Goal: Obtain resource: Download file/media

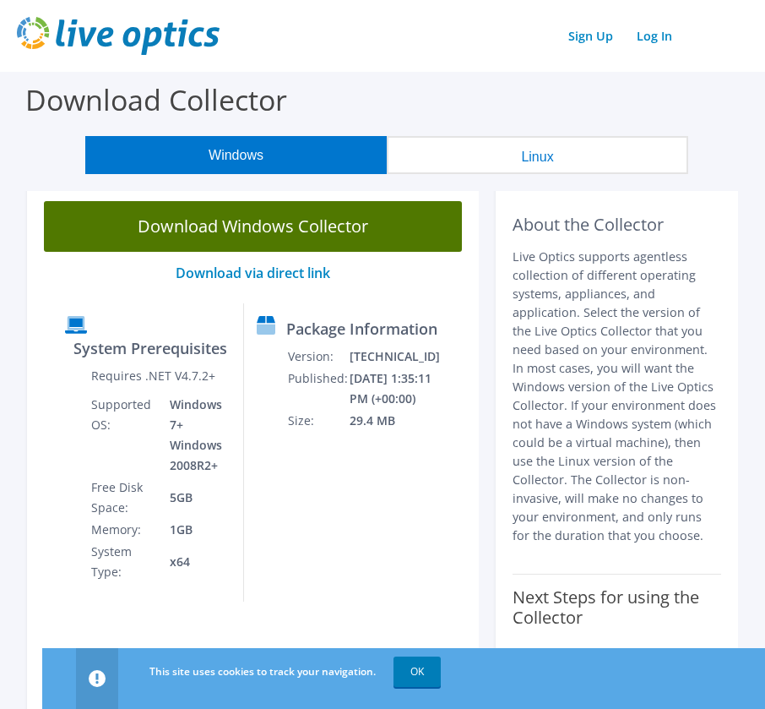
click at [230, 226] on link "Download Windows Collector" at bounding box center [253, 226] width 418 height 51
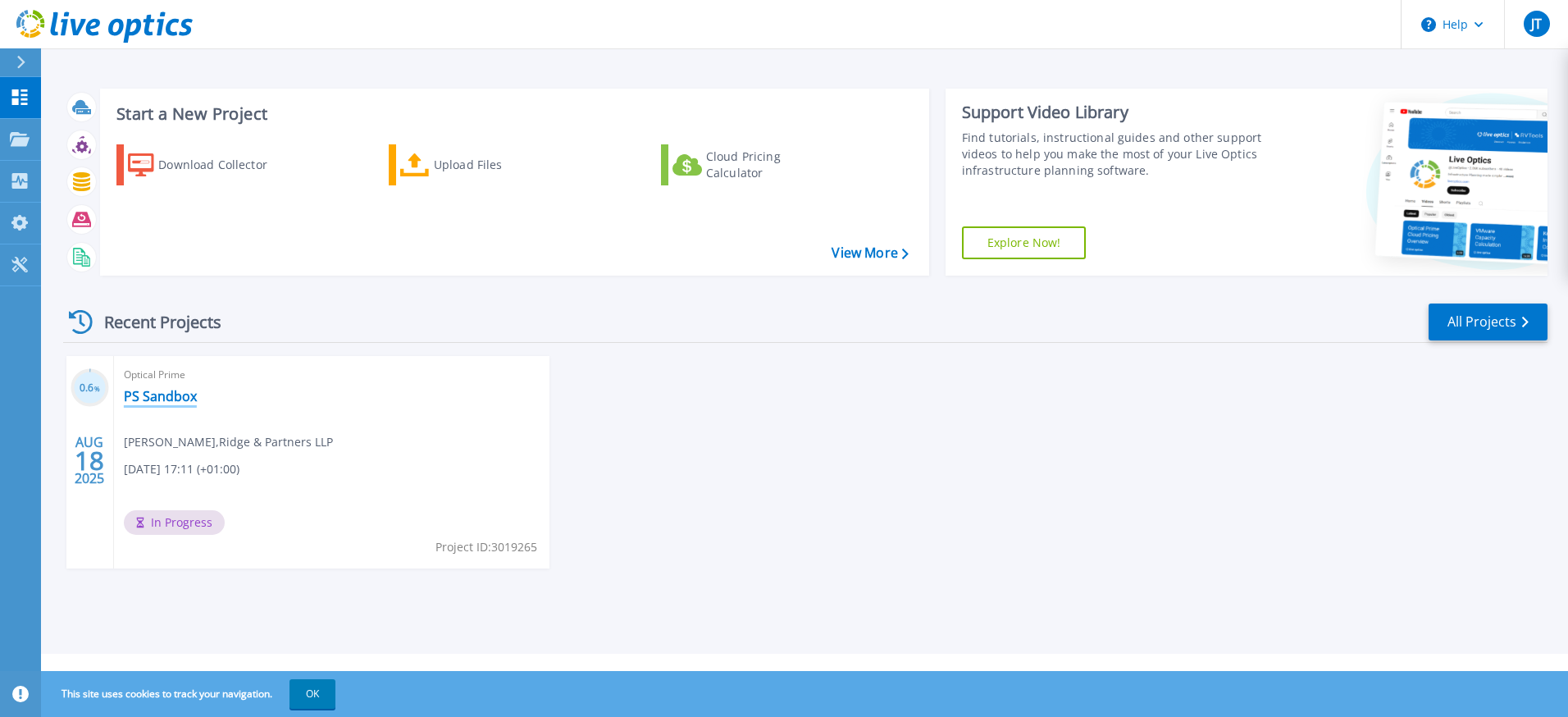
click at [144, 402] on link "PS Sandbox" at bounding box center [160, 396] width 73 height 17
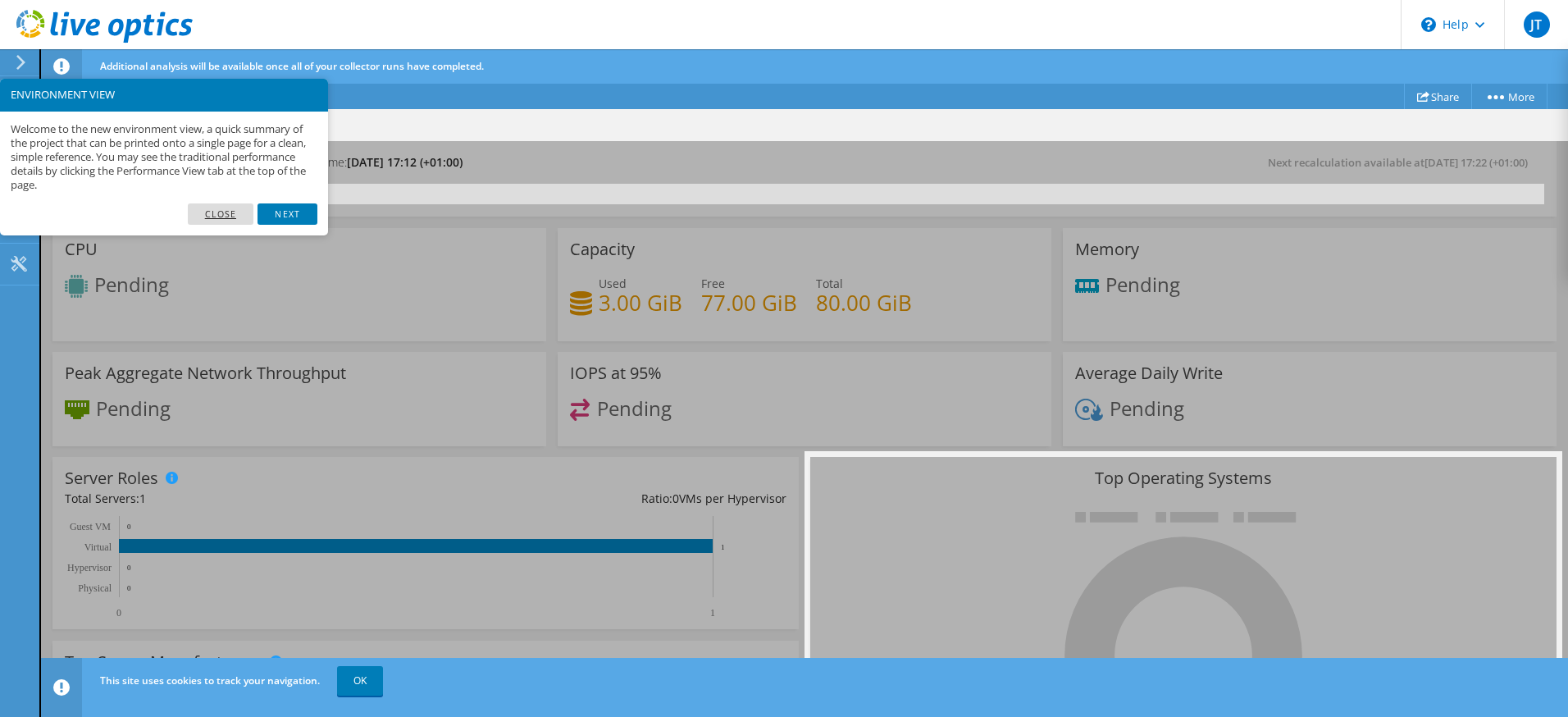
click at [216, 216] on link "Close" at bounding box center [220, 214] width 66 height 21
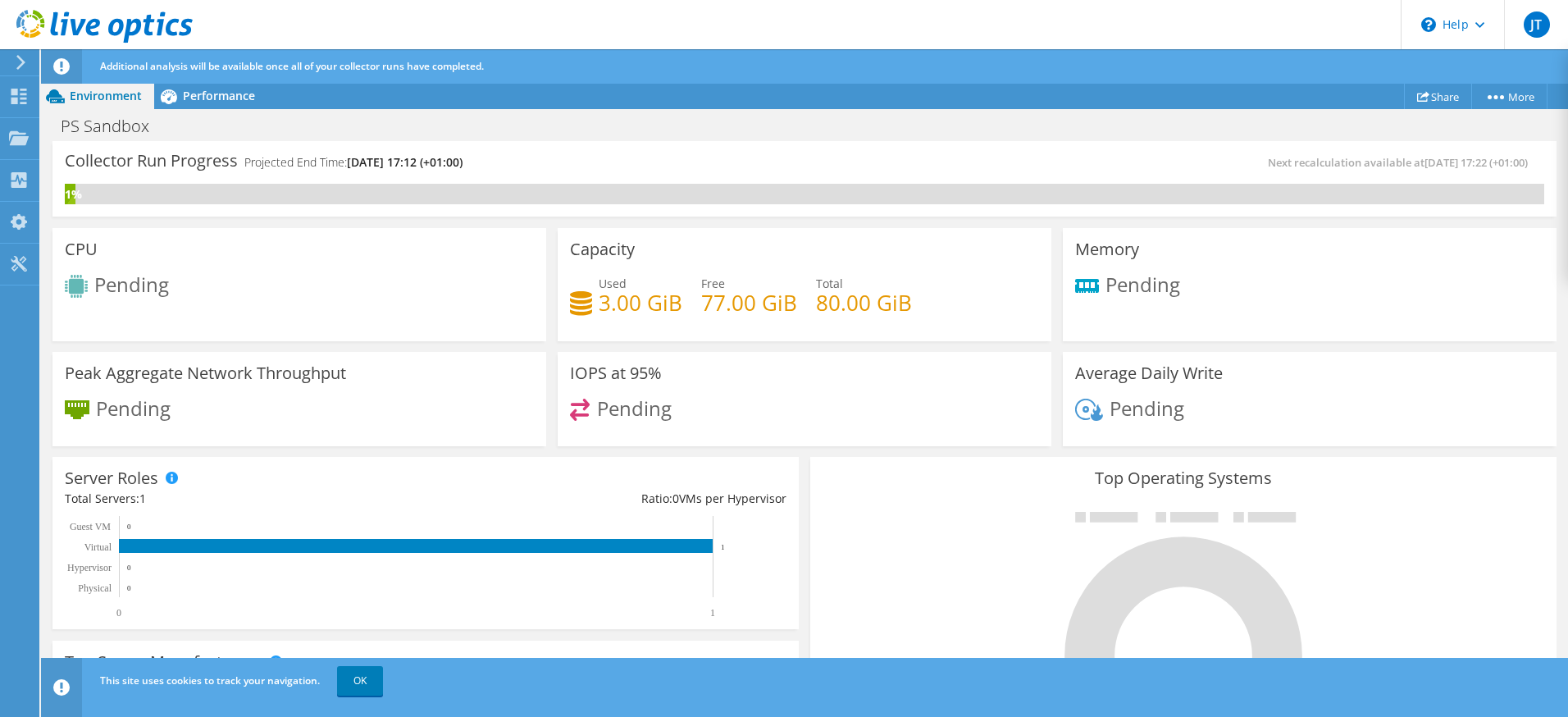
click at [460, 17] on header "JT End User [PERSON_NAME] [EMAIL_ADDRESS][DOMAIN_NAME] Ridge & Partners LLP My …" at bounding box center [784, 24] width 1568 height 50
click at [18, 136] on use at bounding box center [18, 137] width 19 height 14
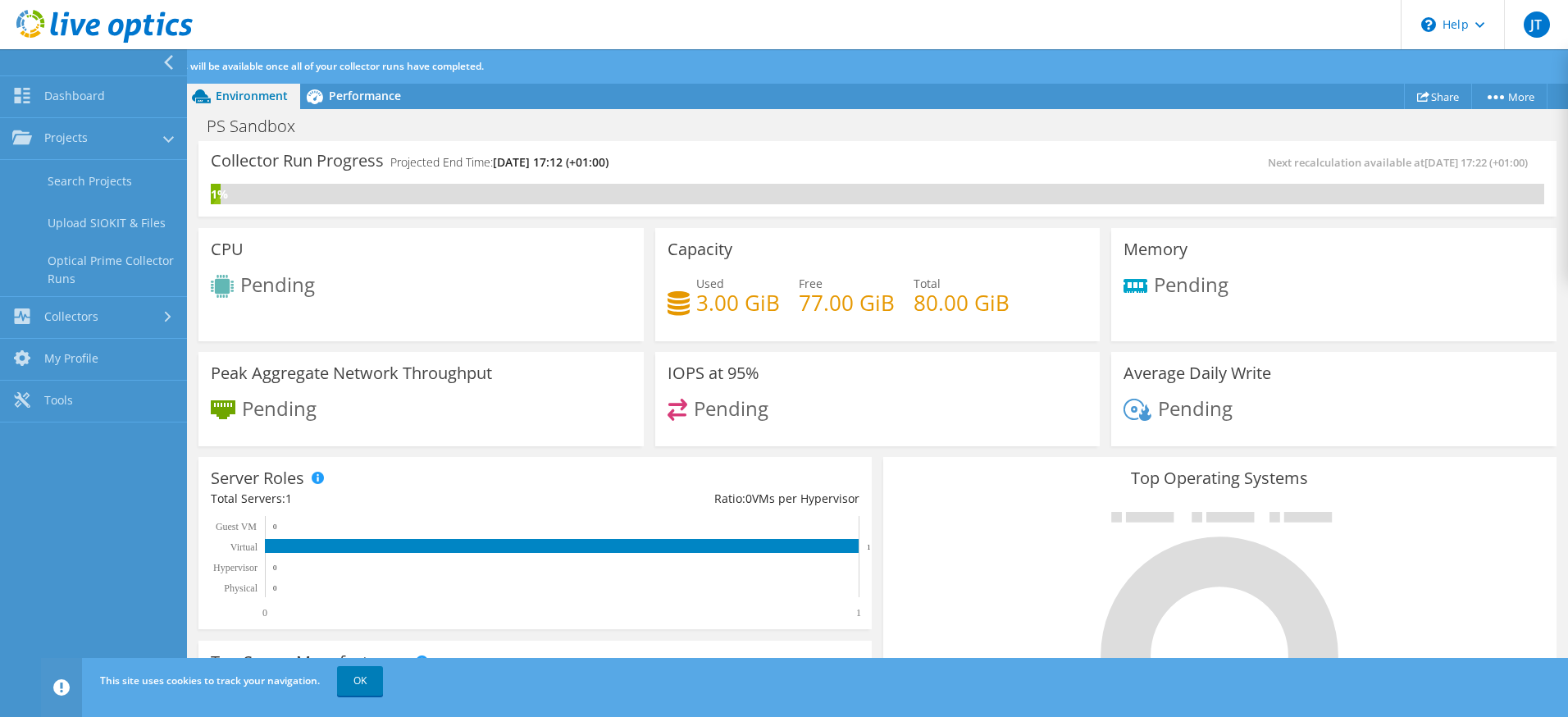
click at [717, 128] on div "PS Sandbox Print" at bounding box center [878, 125] width 1381 height 30
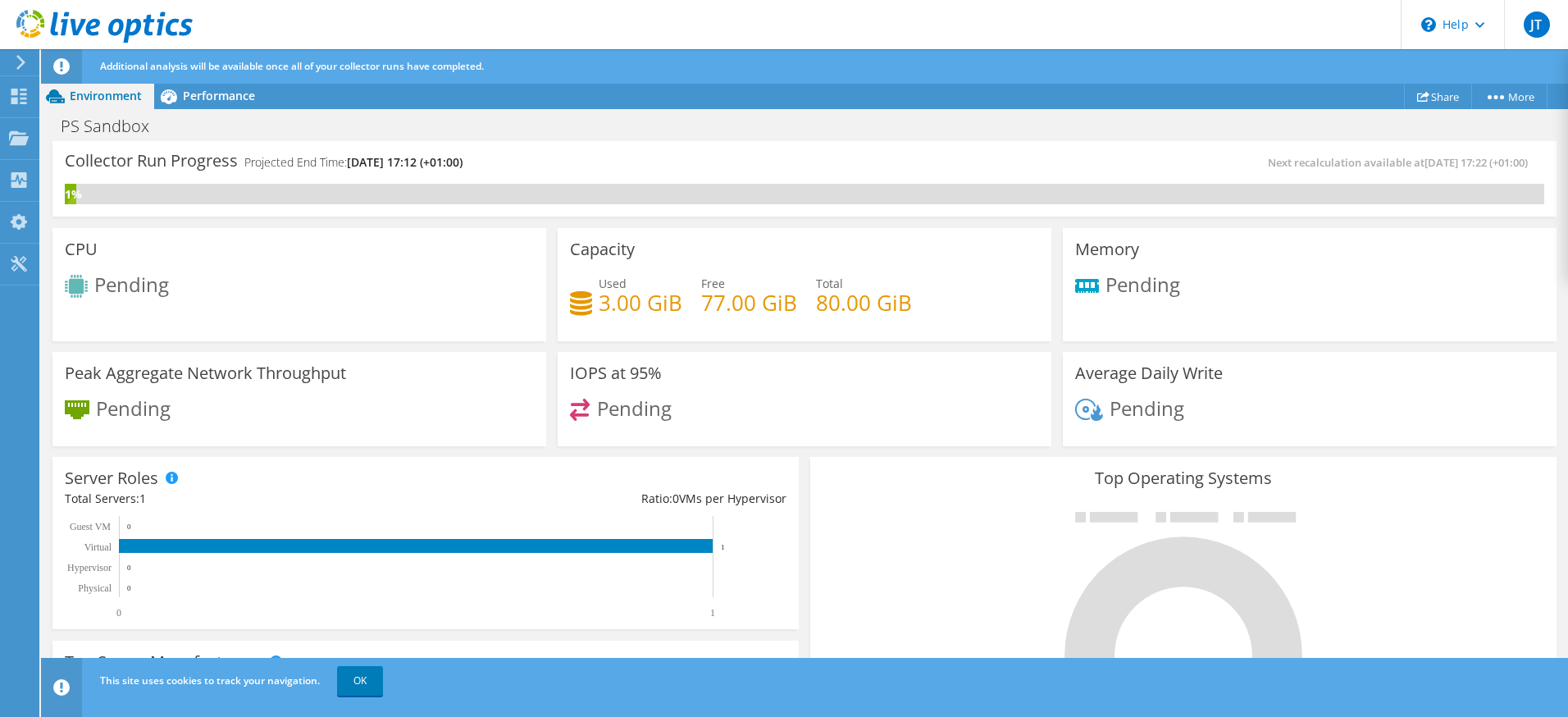
scroll to position [488, 0]
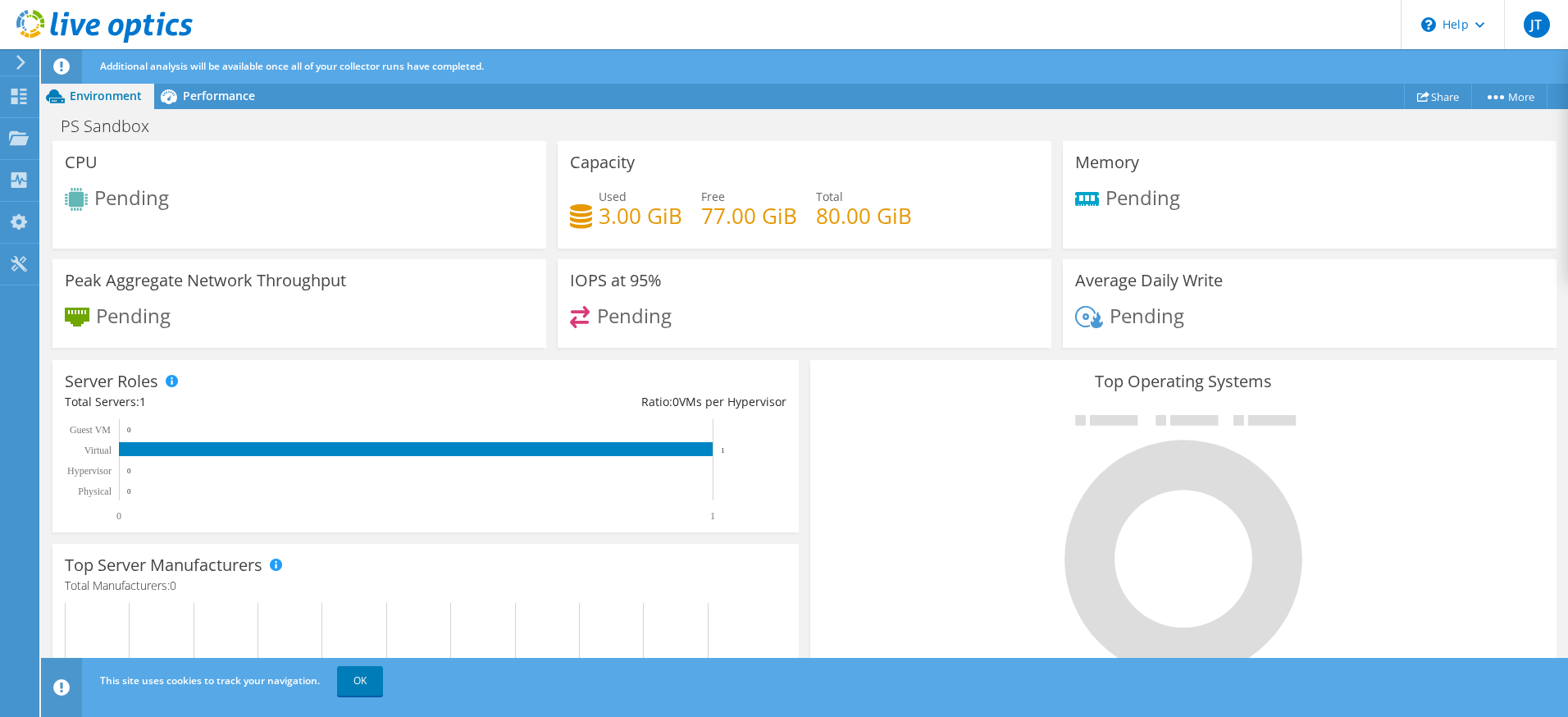
click at [453, 177] on div "CPU Pending" at bounding box center [299, 194] width 493 height 108
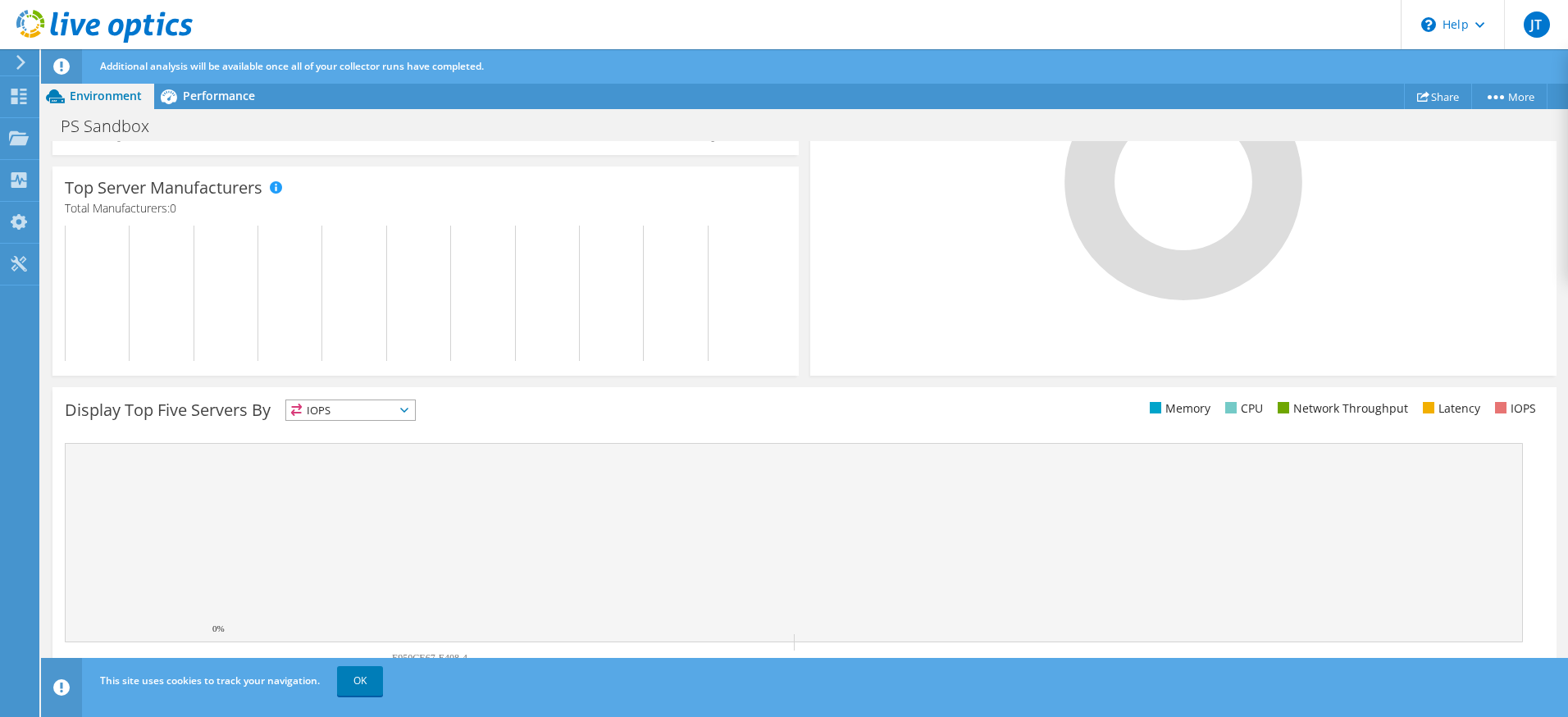
click at [399, 410] on span "IOPS" at bounding box center [350, 410] width 129 height 19
click at [386, 449] on li "Memory" at bounding box center [350, 455] width 129 height 23
click at [415, 407] on span "Memory" at bounding box center [350, 410] width 129 height 19
click at [356, 429] on li "IOPS" at bounding box center [350, 431] width 129 height 23
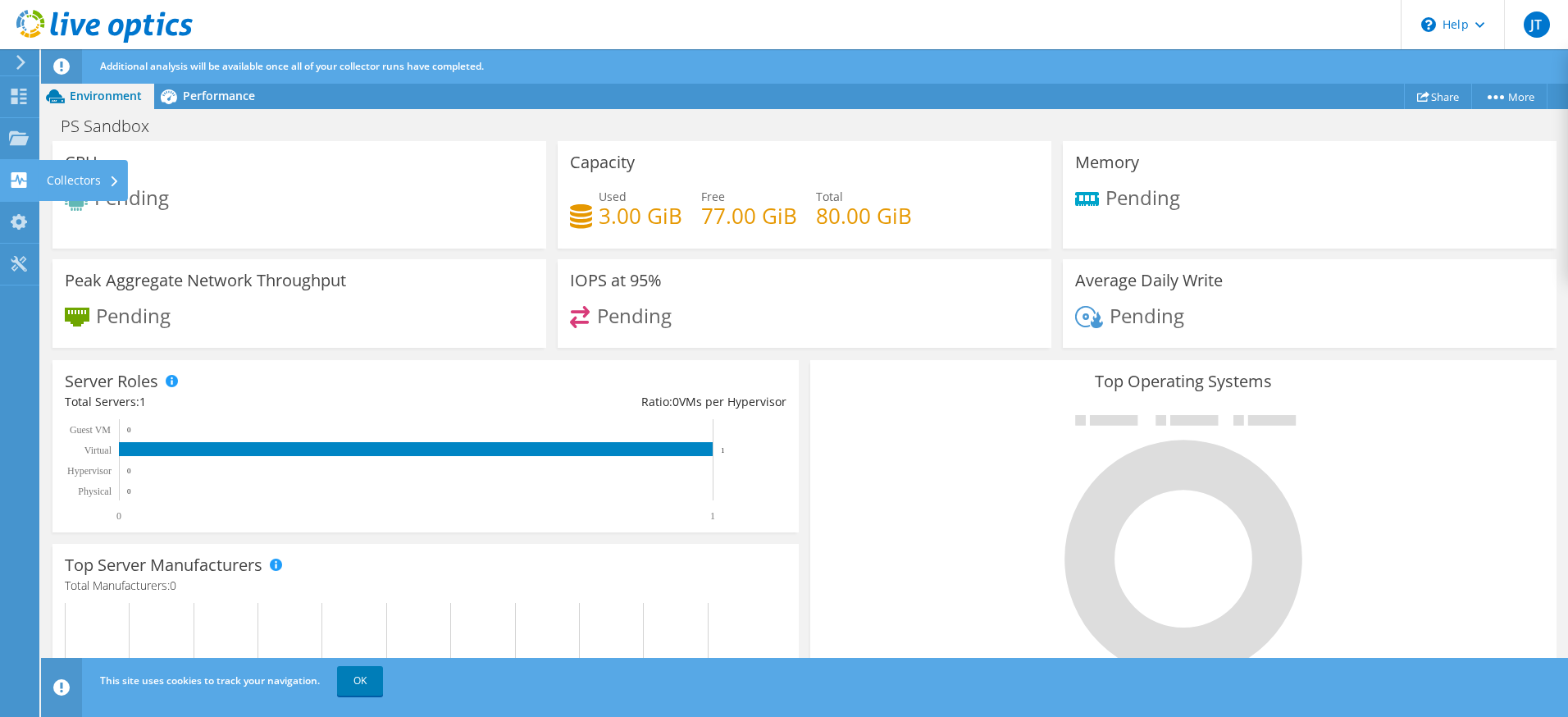
click at [20, 180] on icon at bounding box center [18, 180] width 19 height 16
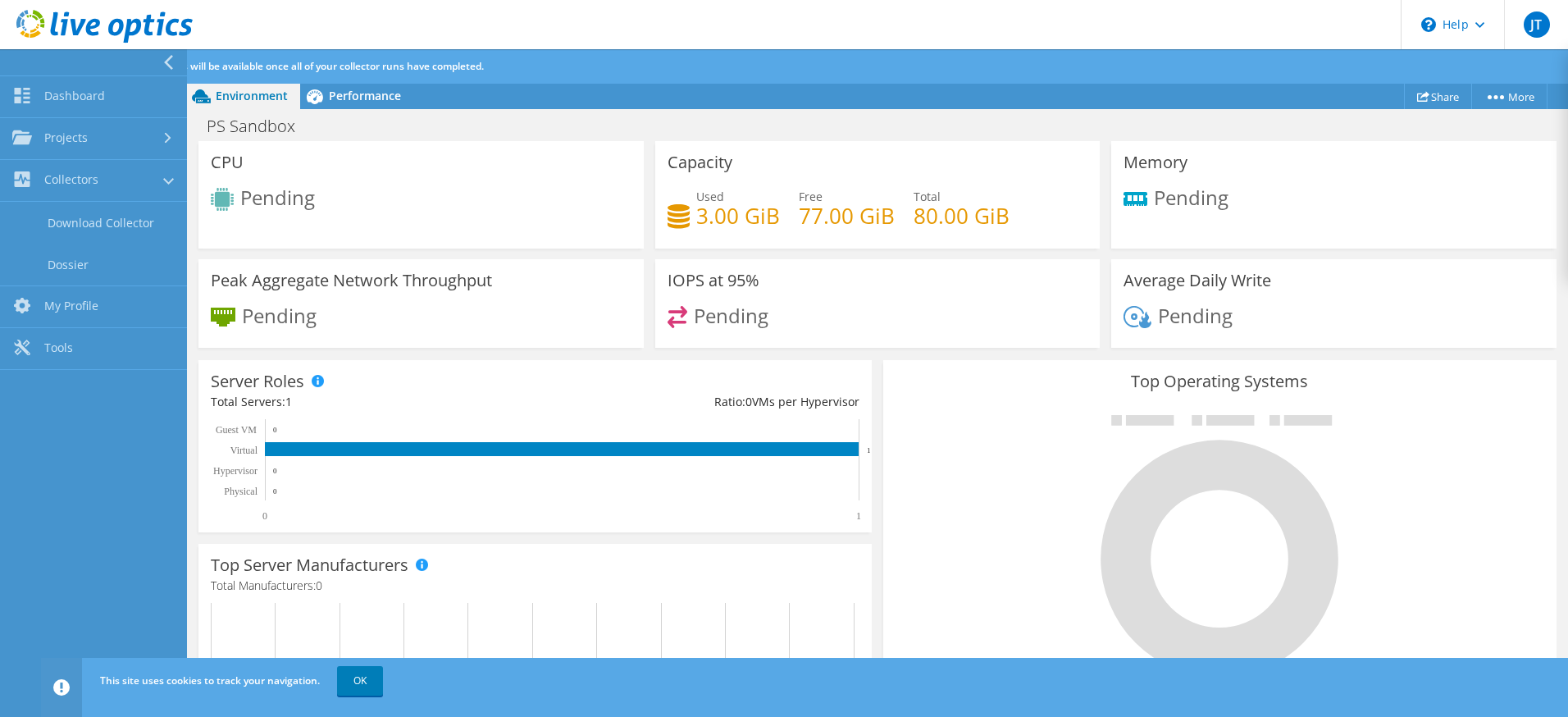
click at [1202, 616] on icon at bounding box center [1218, 546] width 246 height 262
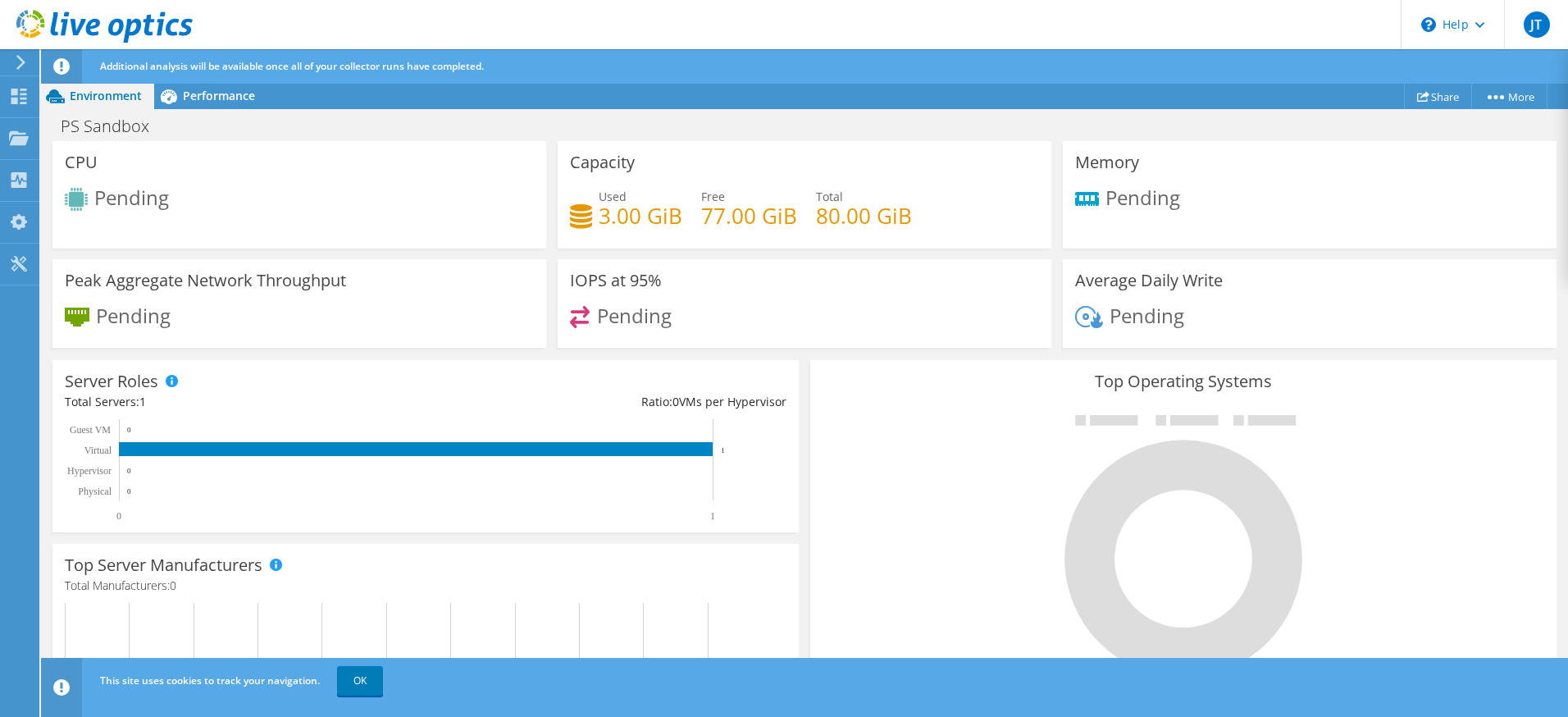
click at [161, 451] on rect at bounding box center [416, 449] width 594 height 14
click at [157, 317] on span "Pending" at bounding box center [133, 315] width 75 height 27
click at [20, 174] on use at bounding box center [19, 180] width 16 height 16
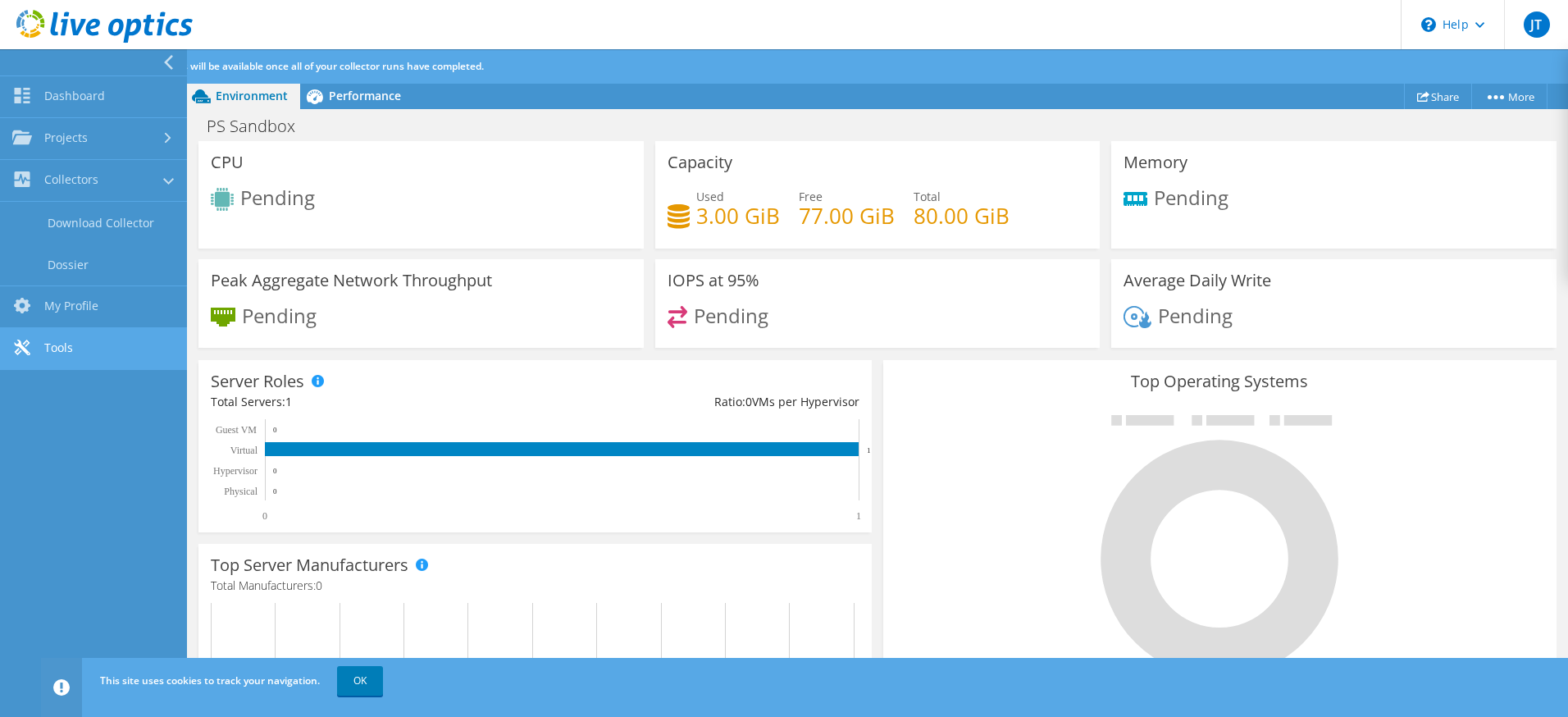
click at [88, 343] on link "Tools" at bounding box center [93, 349] width 187 height 42
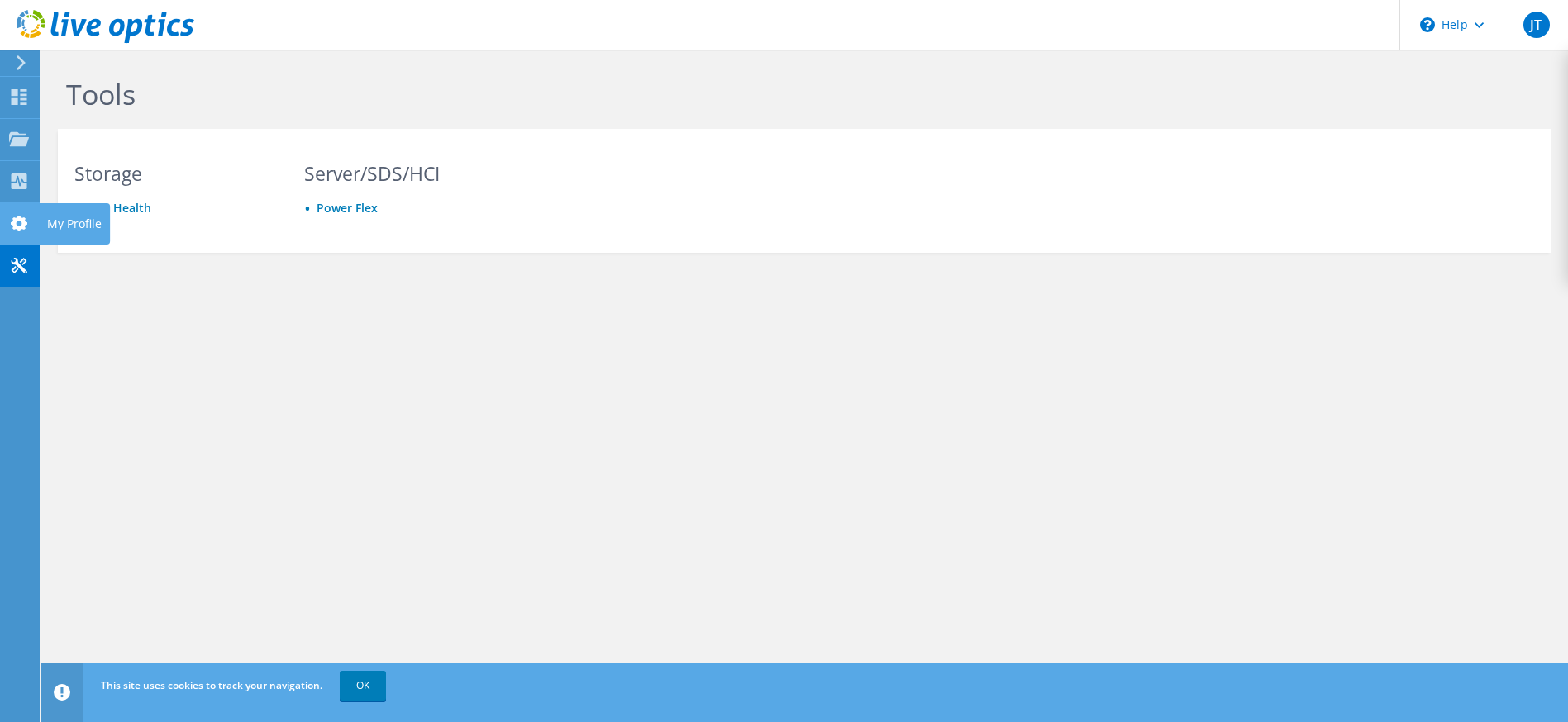
click at [23, 231] on icon at bounding box center [19, 223] width 20 height 16
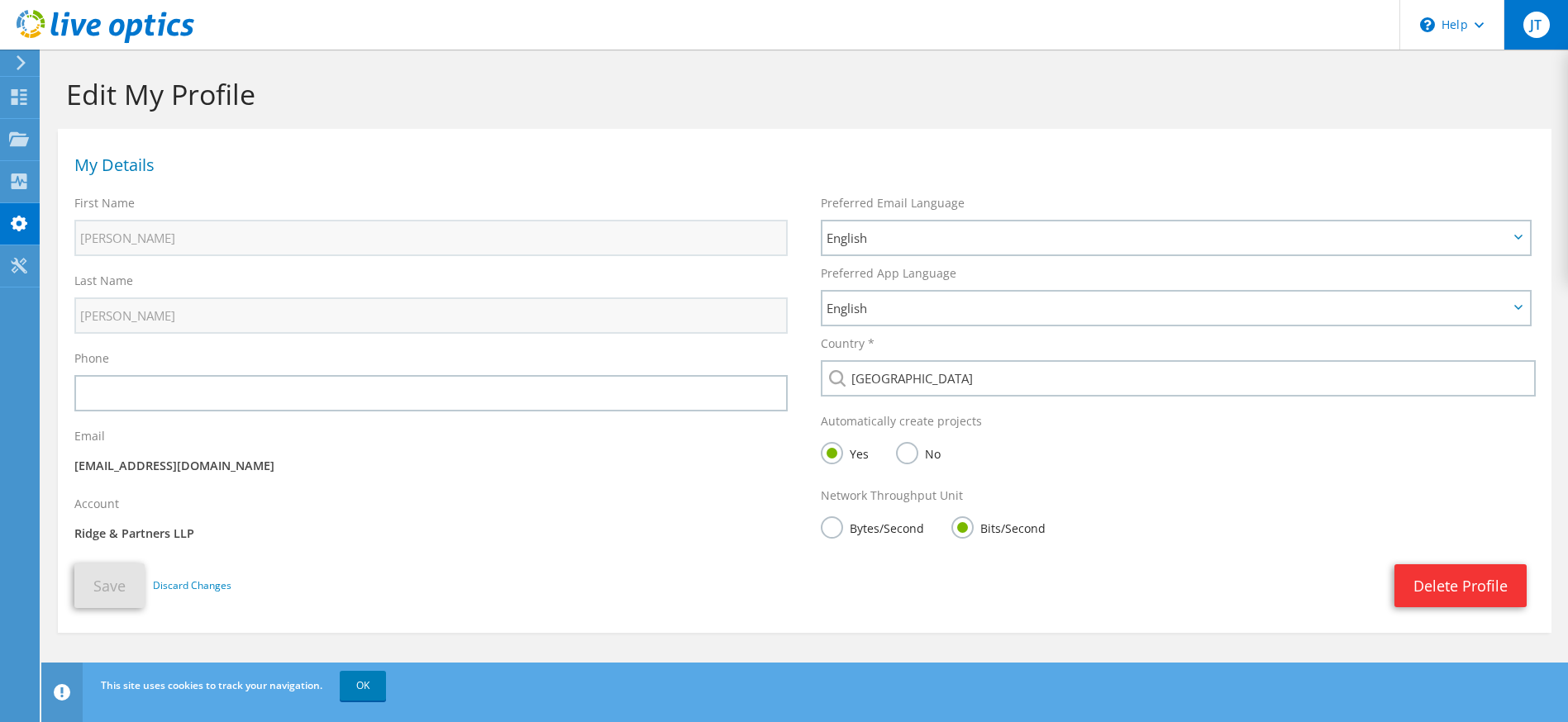
click at [1547, 29] on span "JT" at bounding box center [1537, 24] width 26 height 26
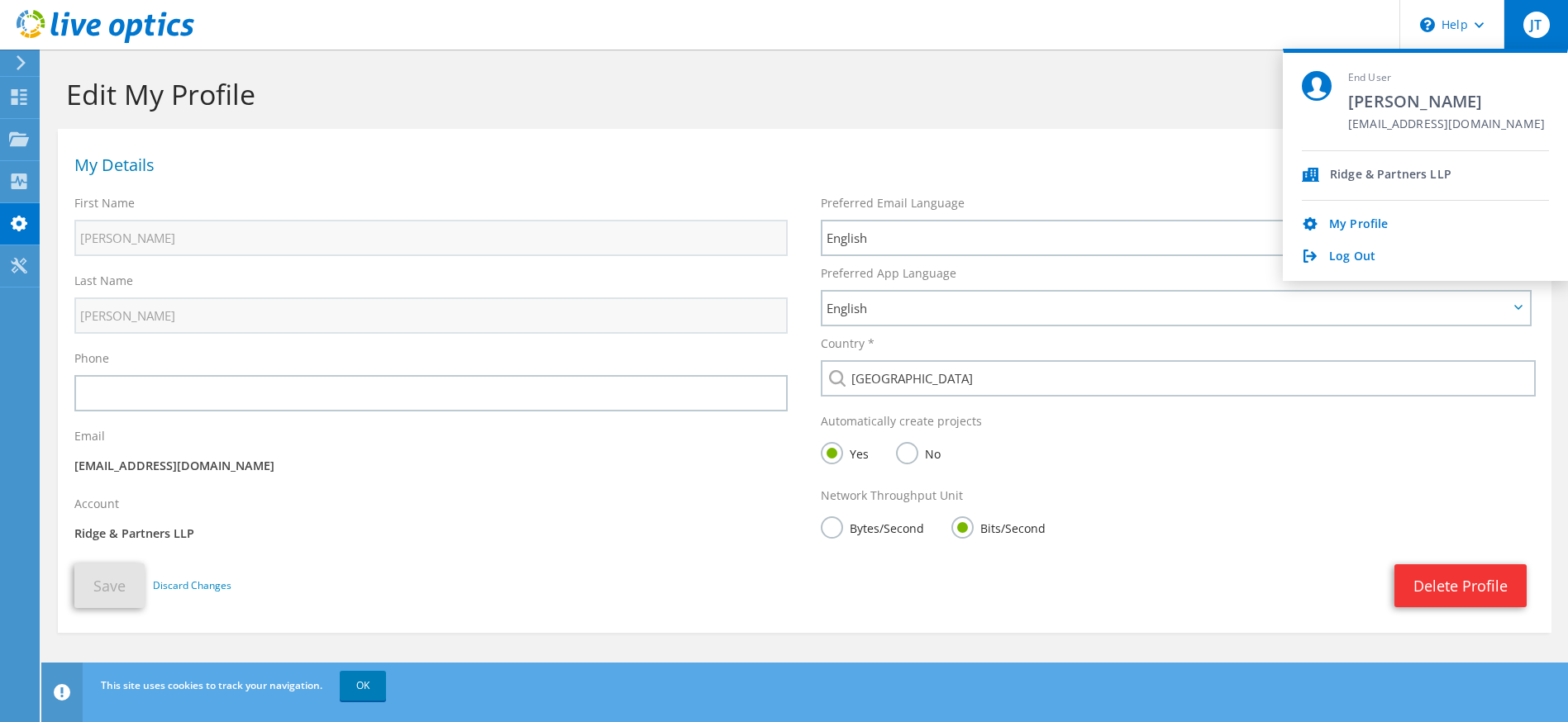
click at [19, 61] on icon at bounding box center [21, 63] width 13 height 15
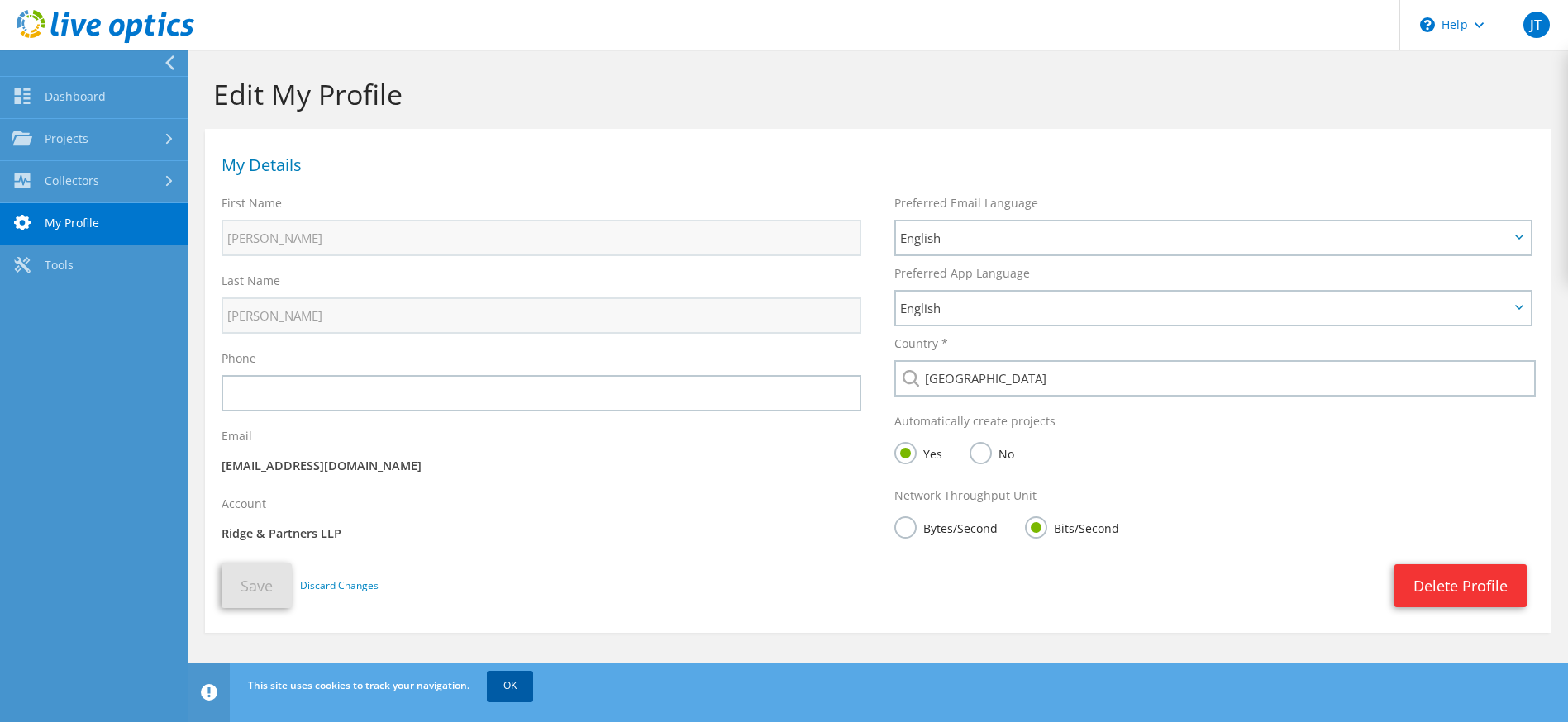
click at [497, 686] on link "OK" at bounding box center [510, 686] width 46 height 29
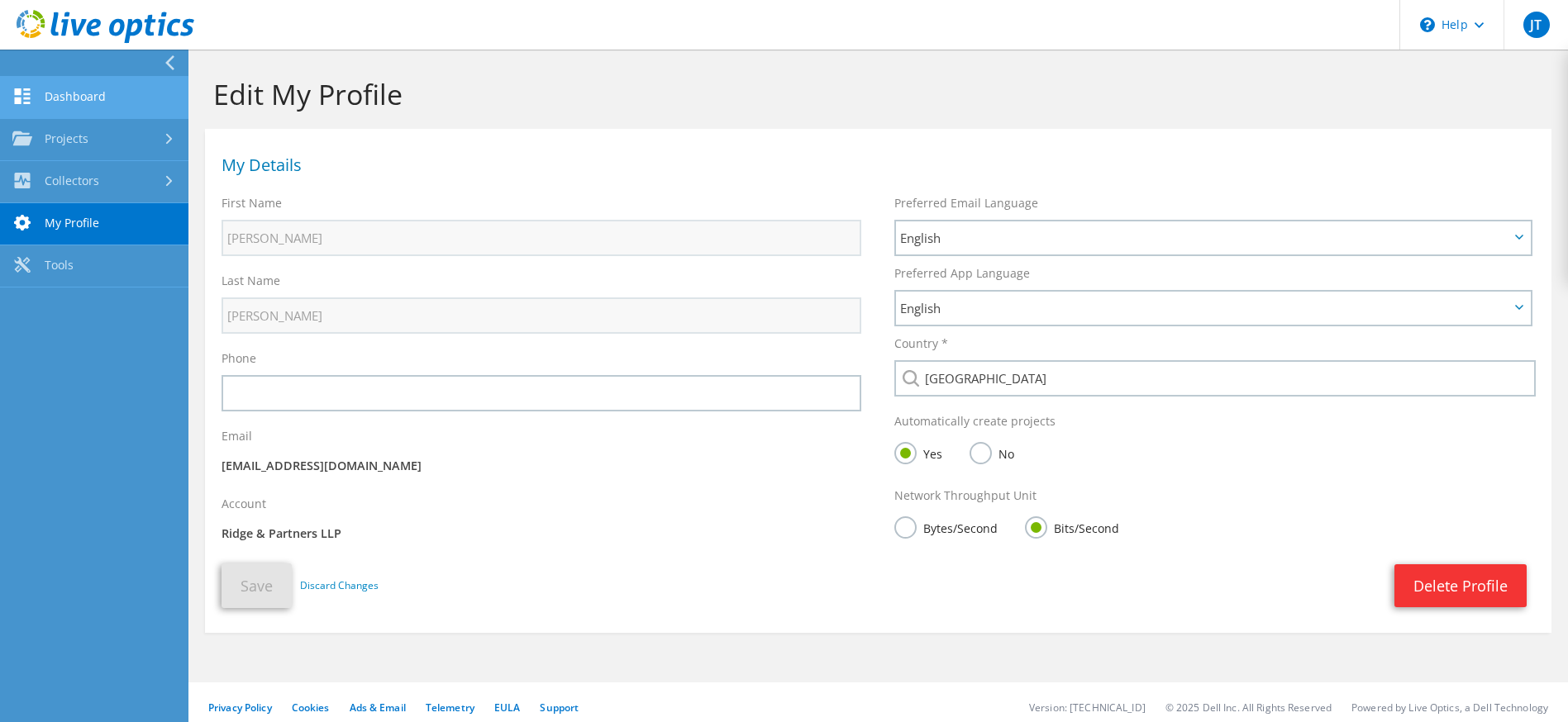
click at [69, 97] on link "Dashboard" at bounding box center [94, 98] width 189 height 42
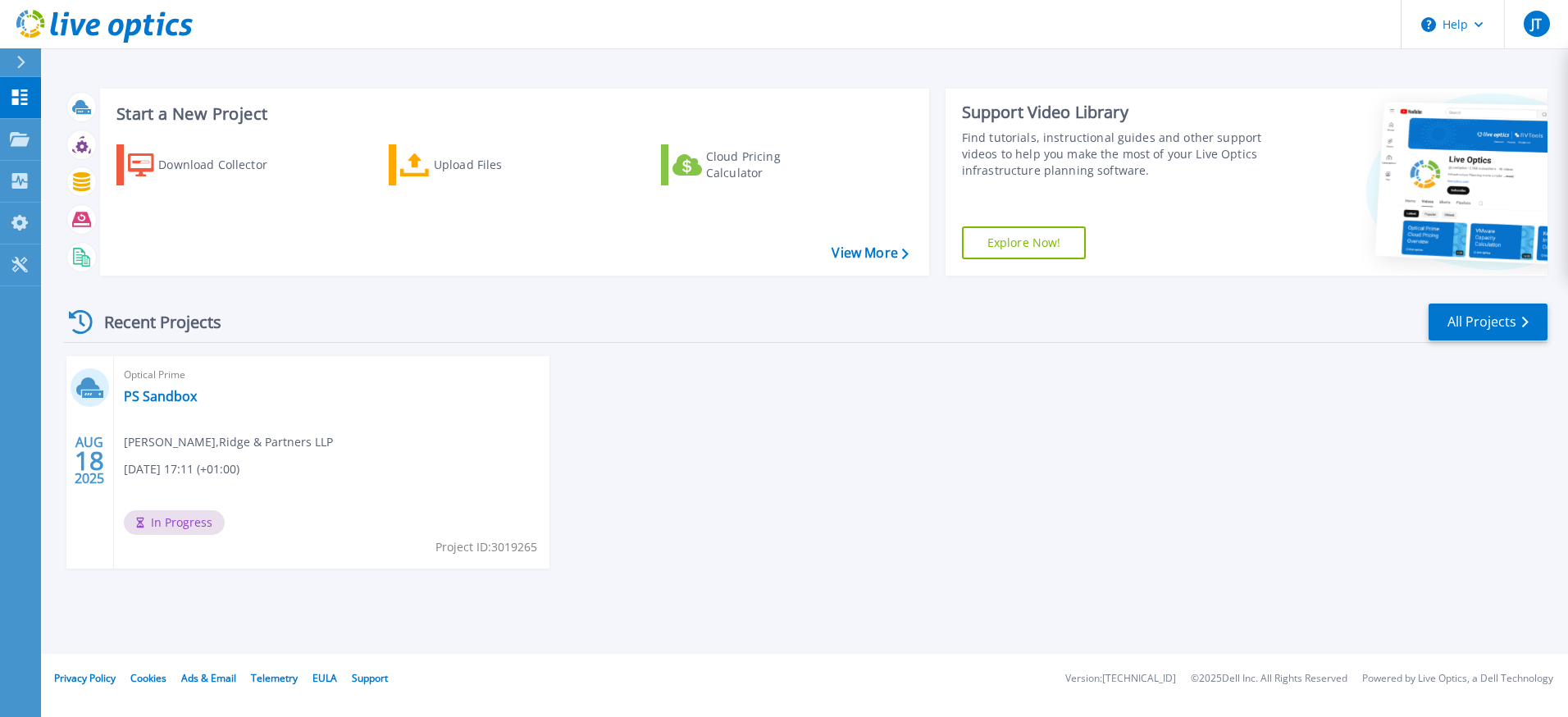
click at [272, 372] on span "Optical Prime" at bounding box center [332, 375] width 416 height 18
